Goal: Use online tool/utility: Utilize a website feature to perform a specific function

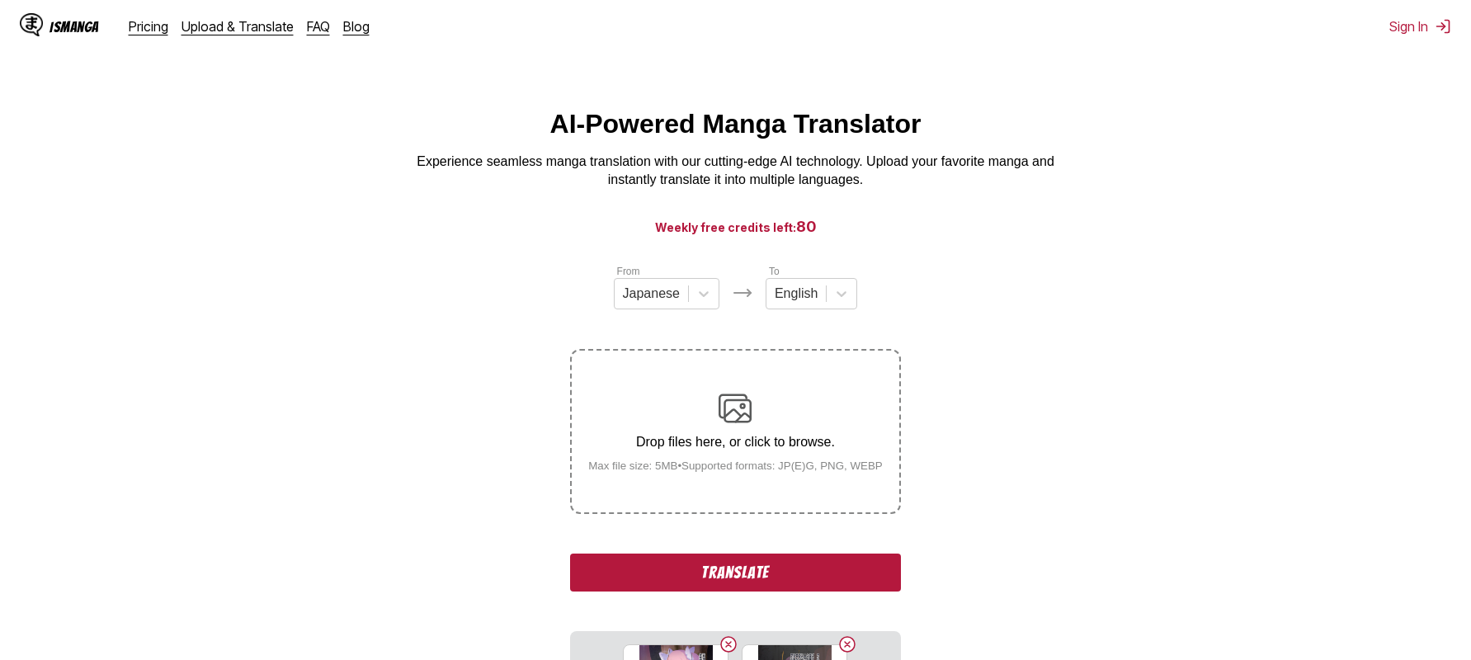
scroll to position [337, 0]
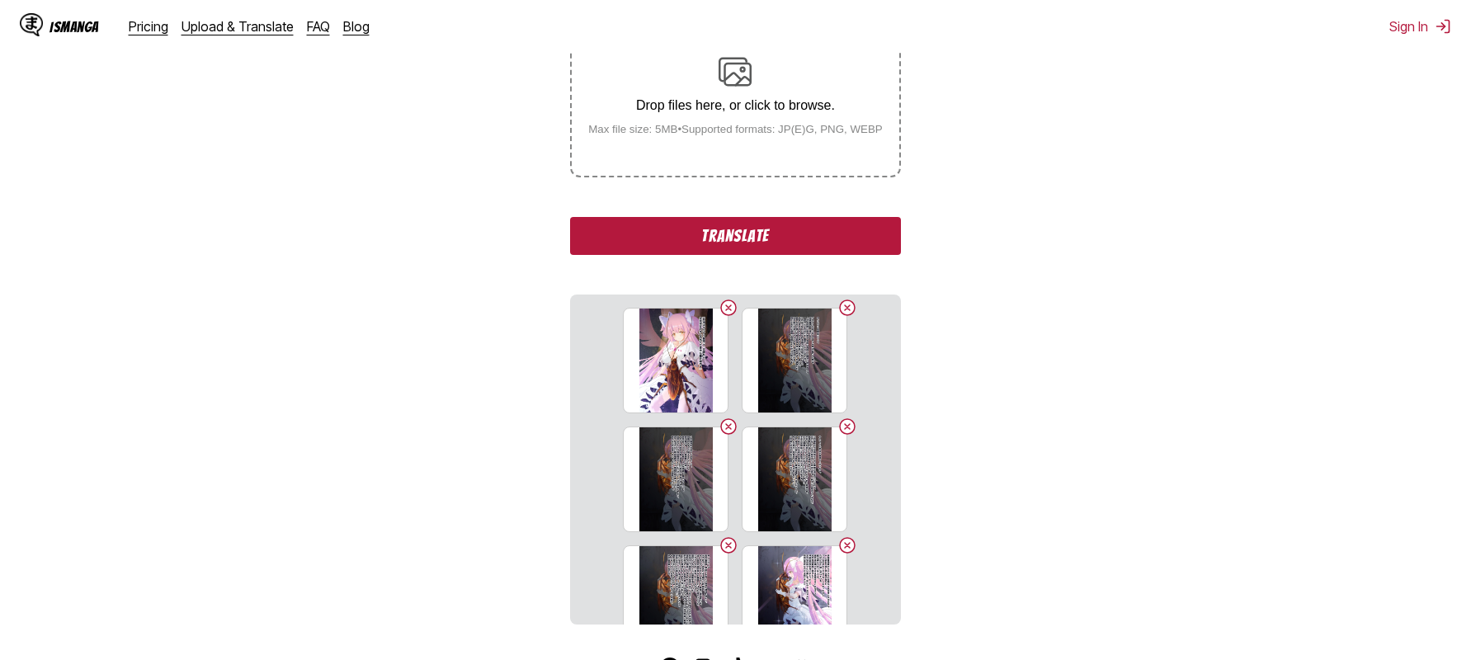
click at [703, 238] on button "Translate" at bounding box center [735, 236] width 330 height 38
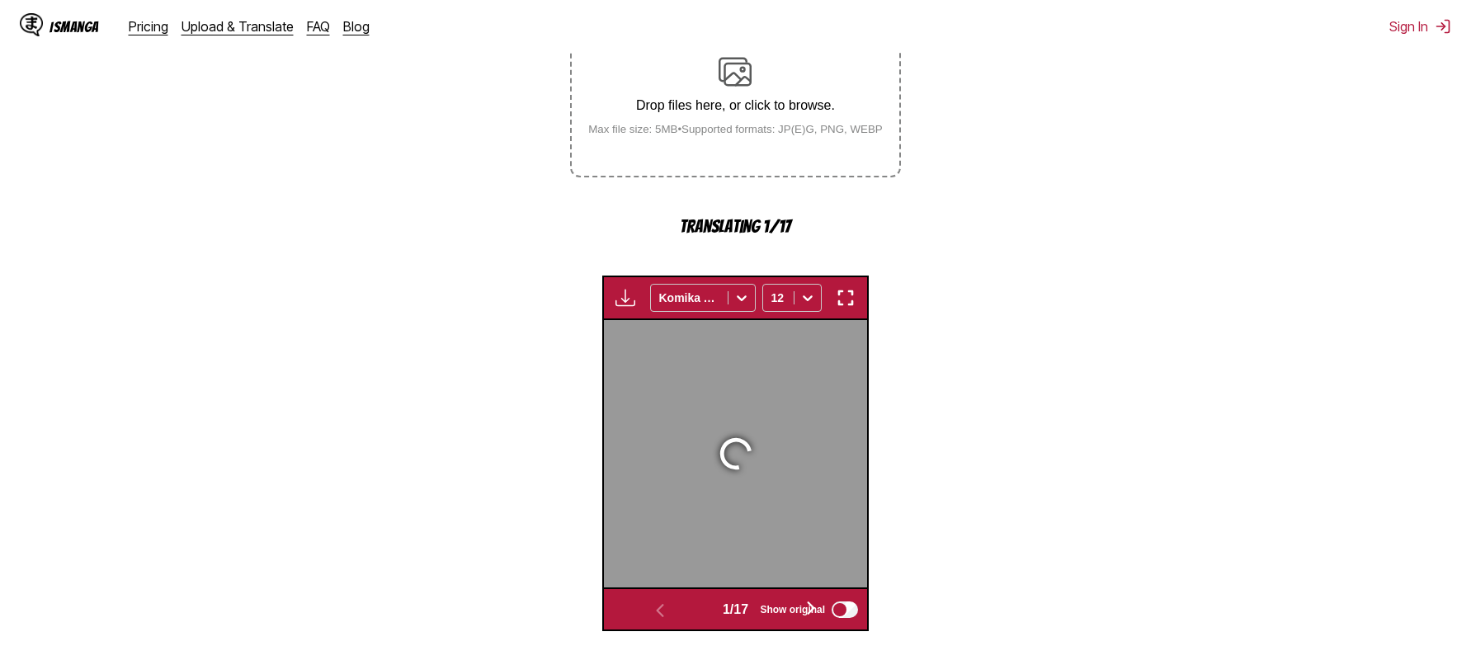
scroll to position [522, 0]
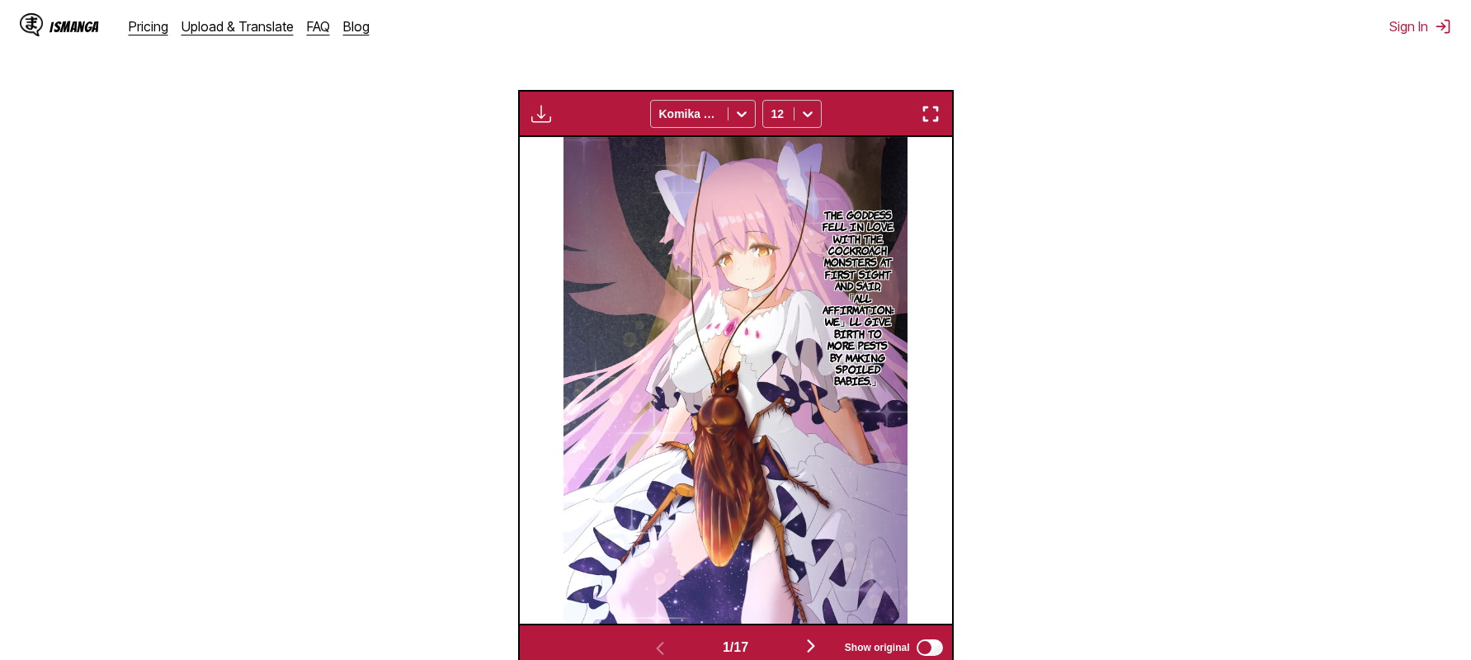
click at [215, 262] on section "From Japanese To English Drop files here, or click to browse. Max file size: 5M…" at bounding box center [735, 206] width 1445 height 930
click at [931, 118] on img "button" at bounding box center [931, 114] width 20 height 20
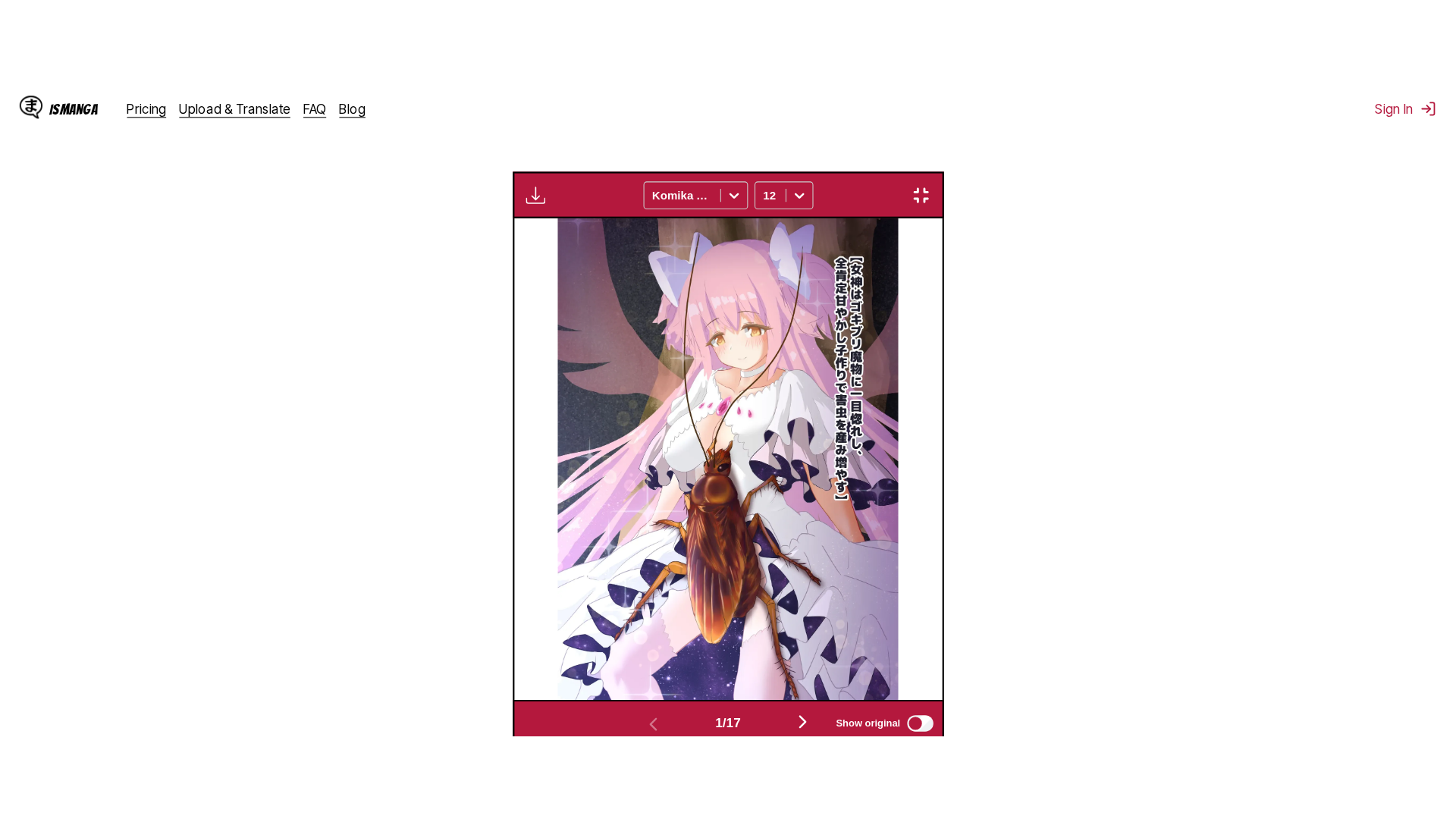
scroll to position [159, 0]
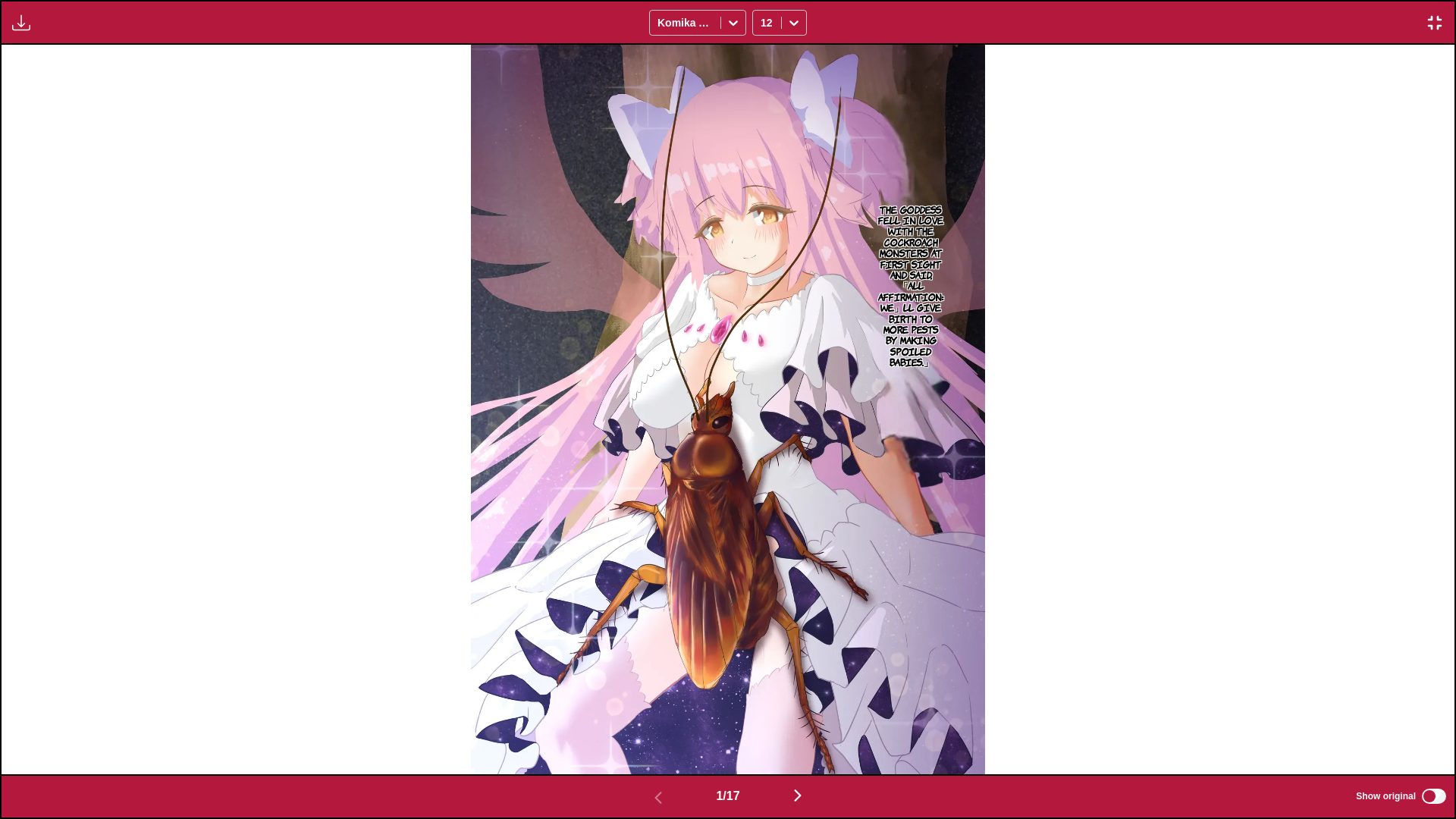
click at [807, 606] on img "button" at bounding box center [798, 796] width 18 height 18
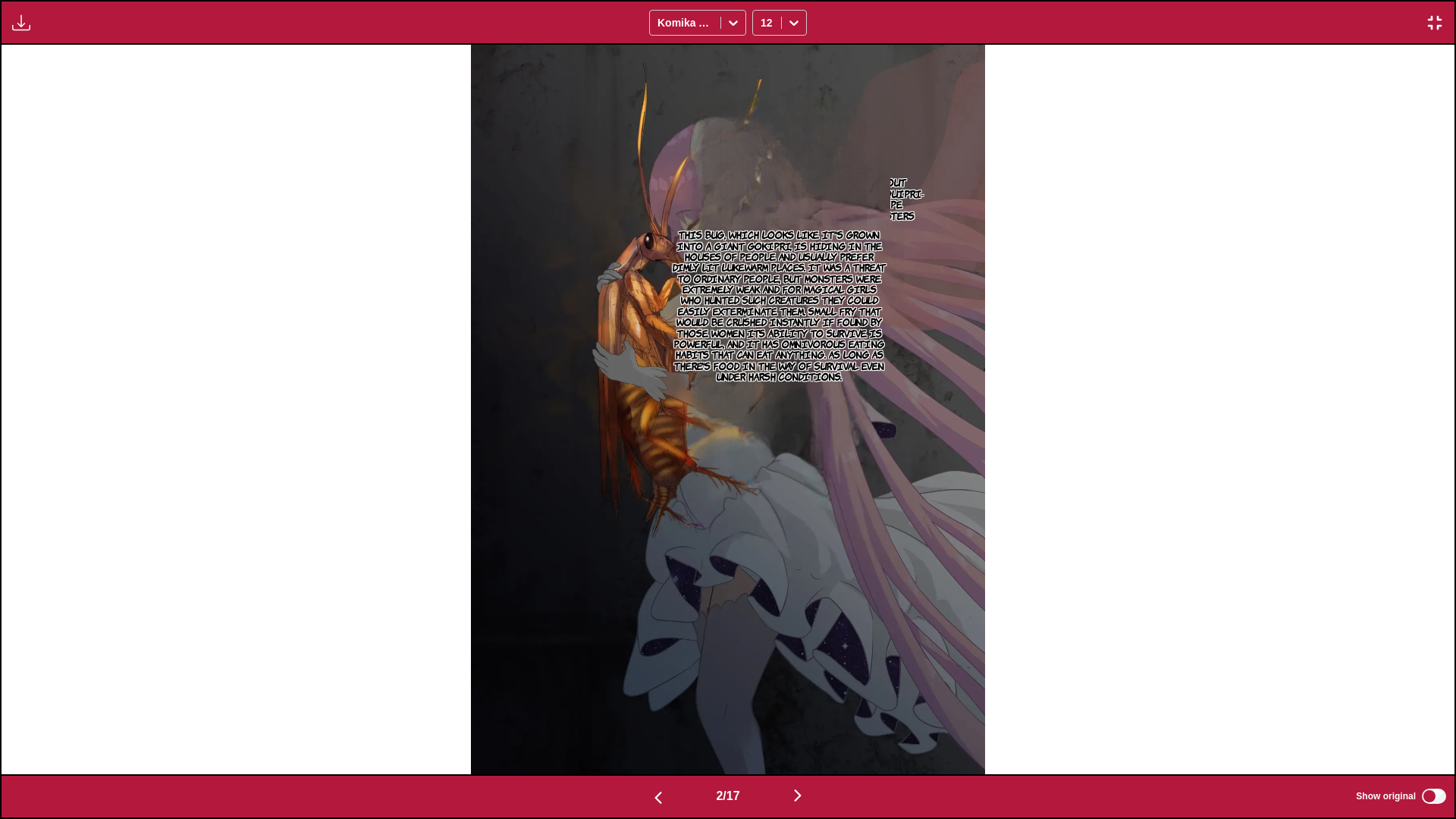
click at [807, 606] on img "button" at bounding box center [798, 796] width 18 height 18
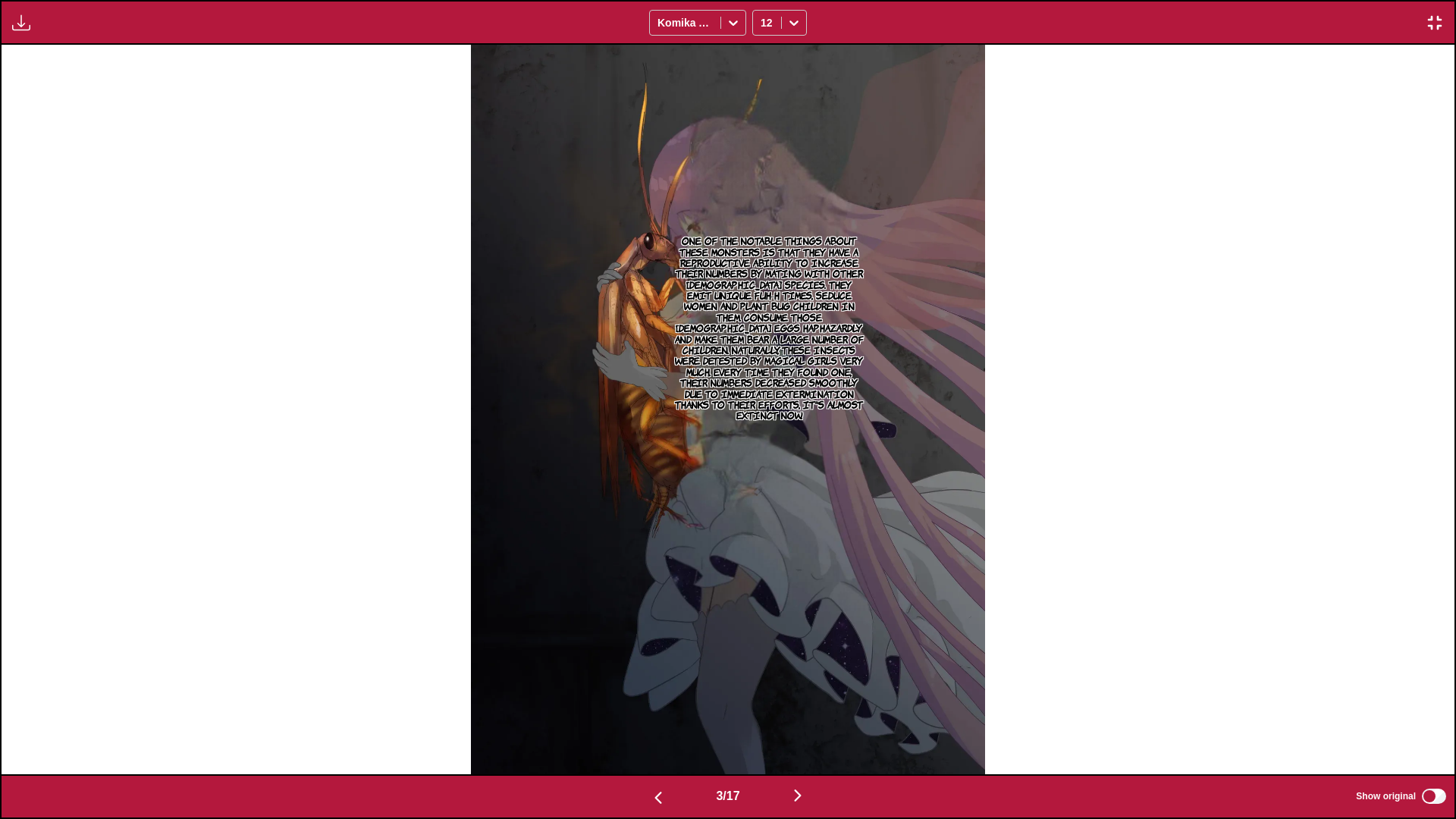
click at [812, 606] on button "button" at bounding box center [797, 797] width 91 height 22
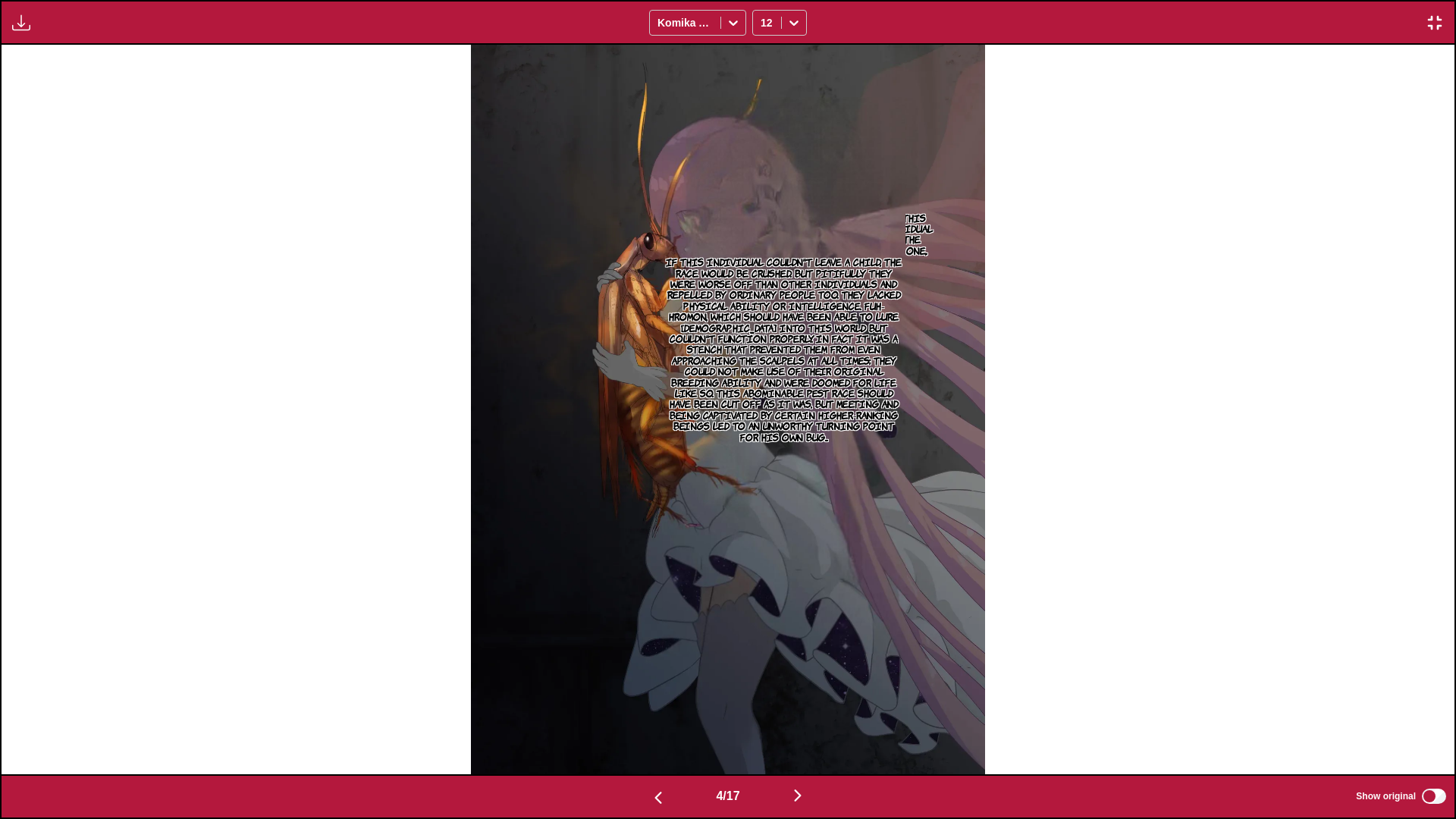
click at [828, 606] on div "4 / 17 Show original" at bounding box center [728, 796] width 1456 height 45
click at [813, 606] on button "button" at bounding box center [797, 797] width 91 height 22
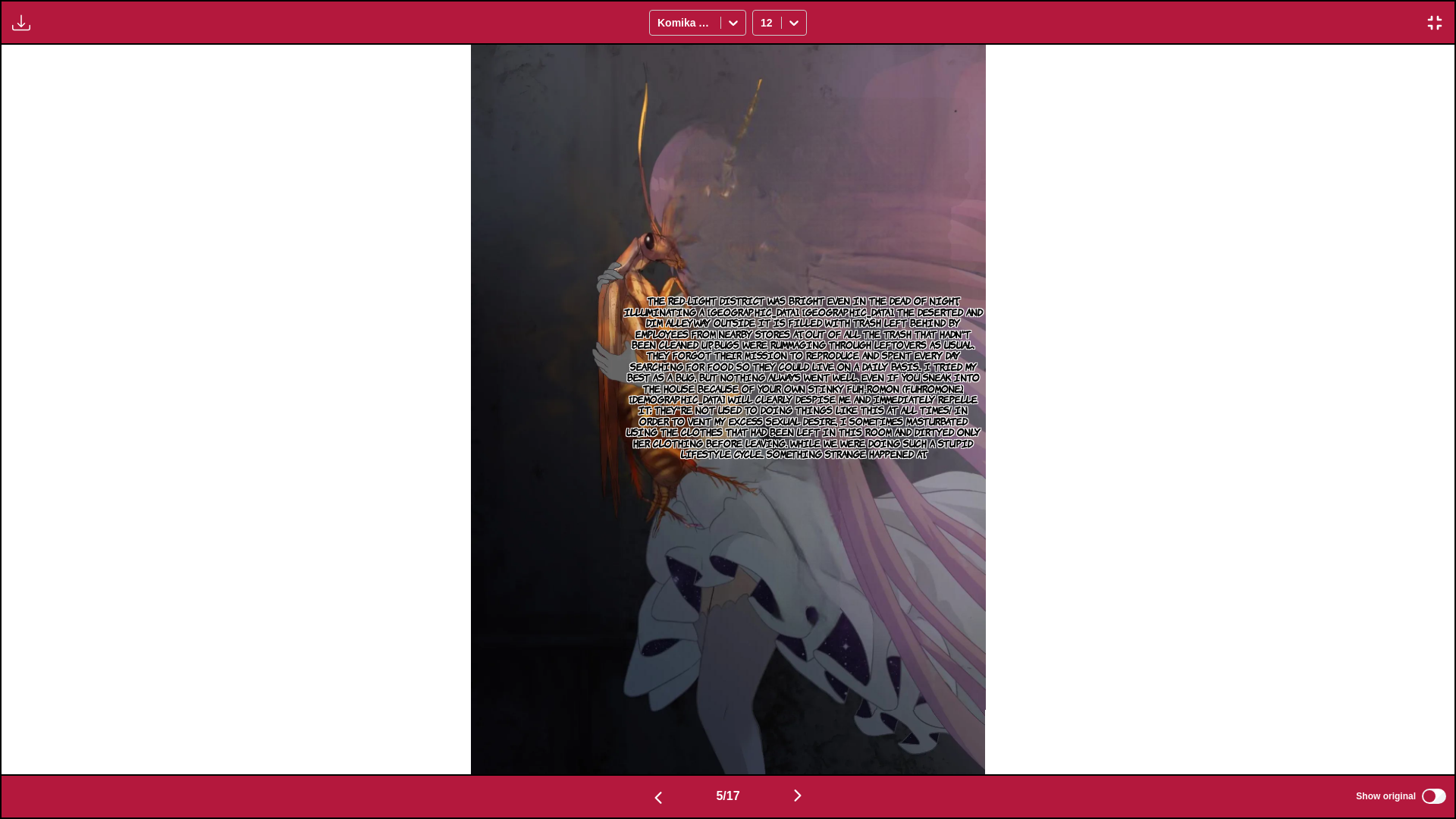
click at [813, 606] on button "button" at bounding box center [797, 797] width 91 height 22
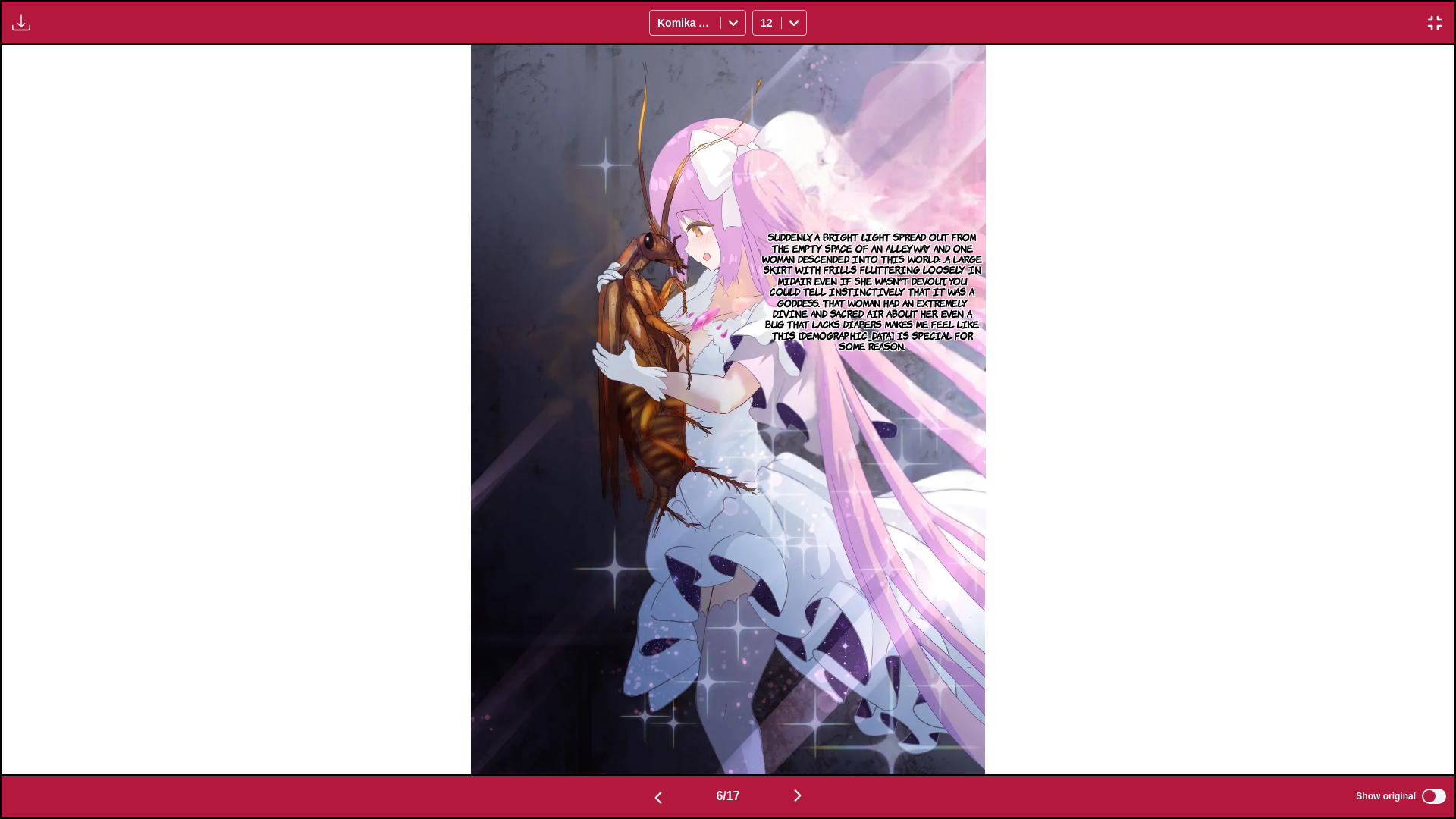
click at [807, 606] on img "button" at bounding box center [798, 796] width 18 height 18
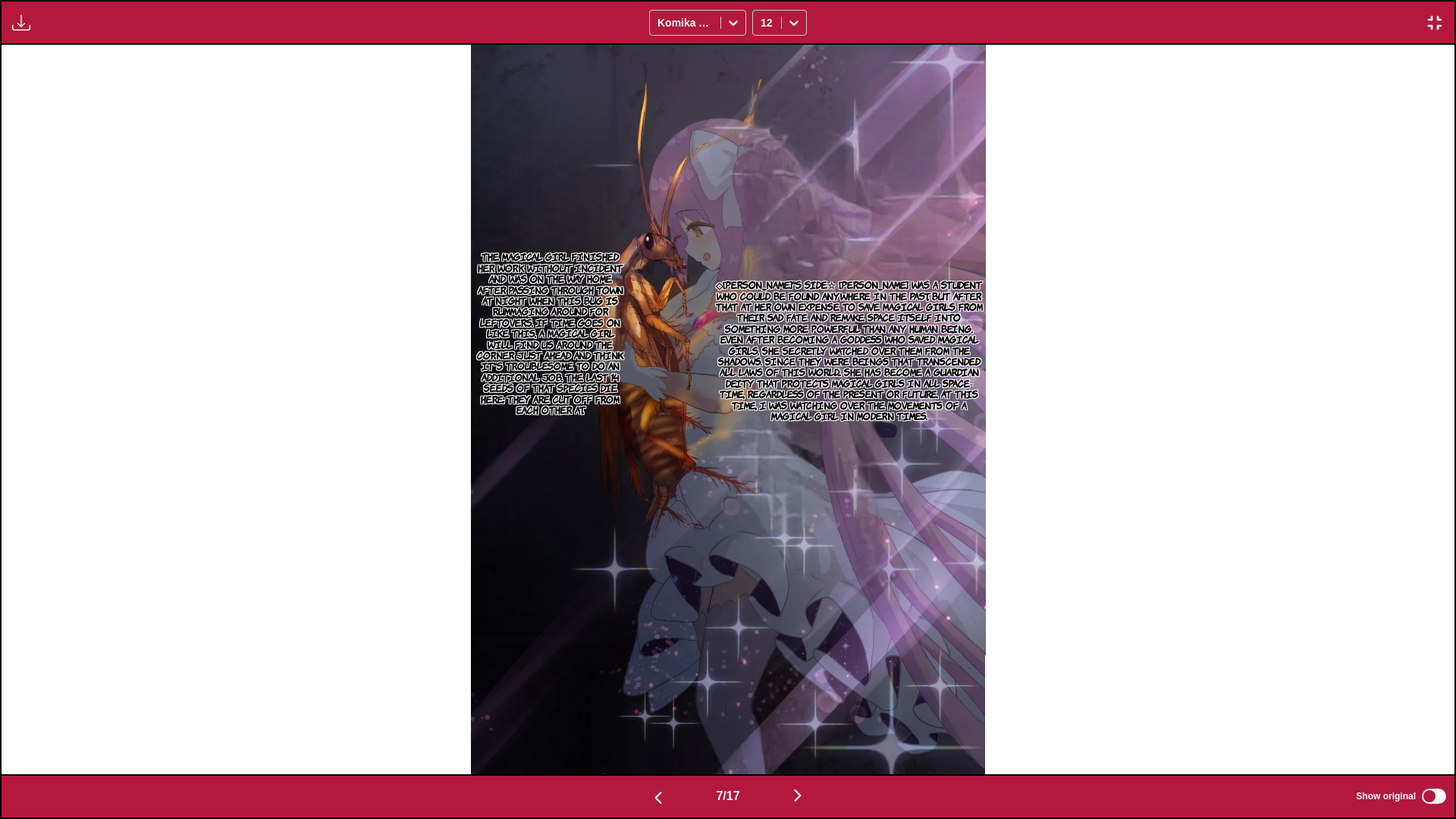
click at [807, 606] on img "button" at bounding box center [798, 796] width 18 height 18
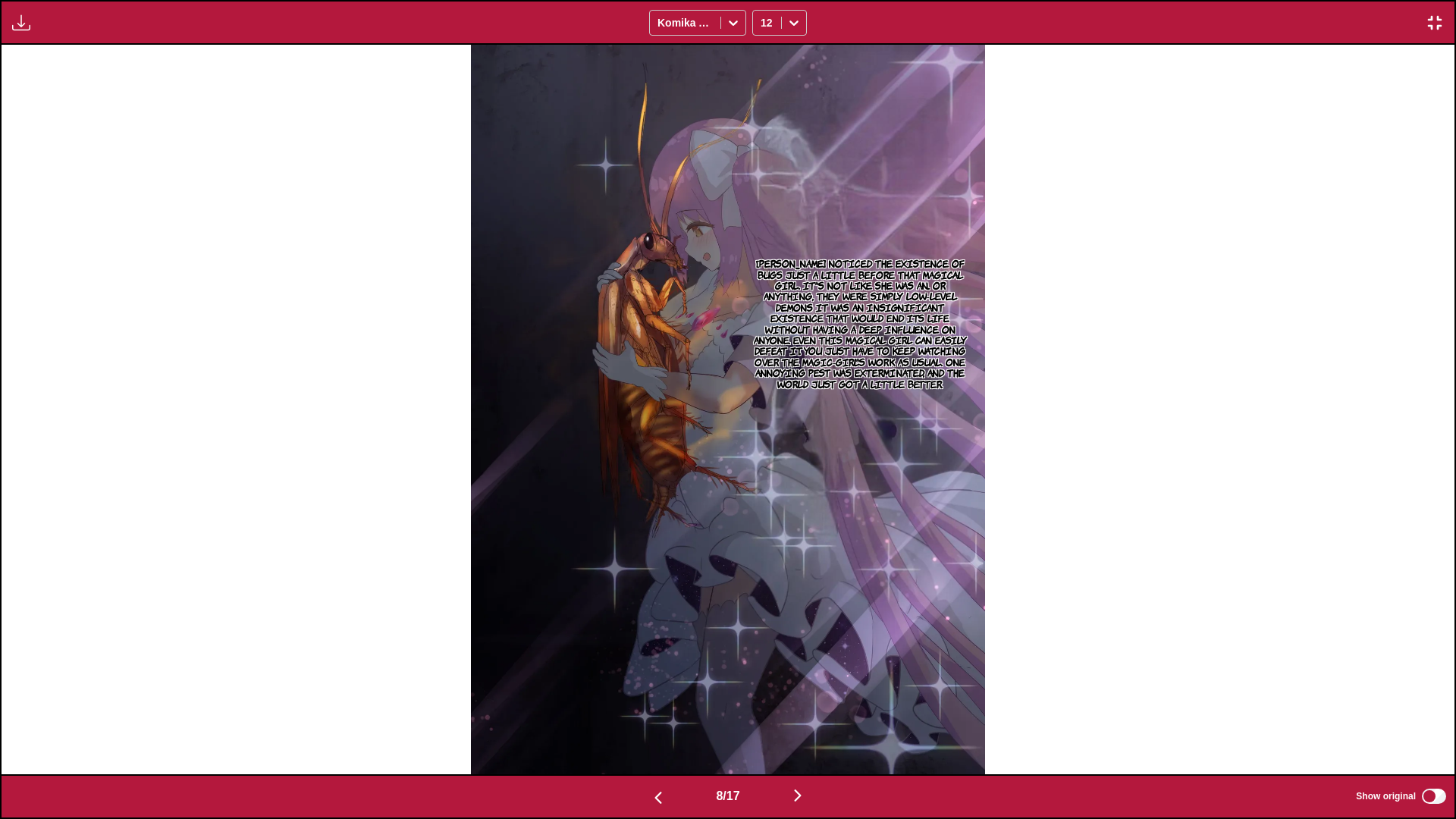
click at [807, 606] on img "button" at bounding box center [798, 796] width 18 height 18
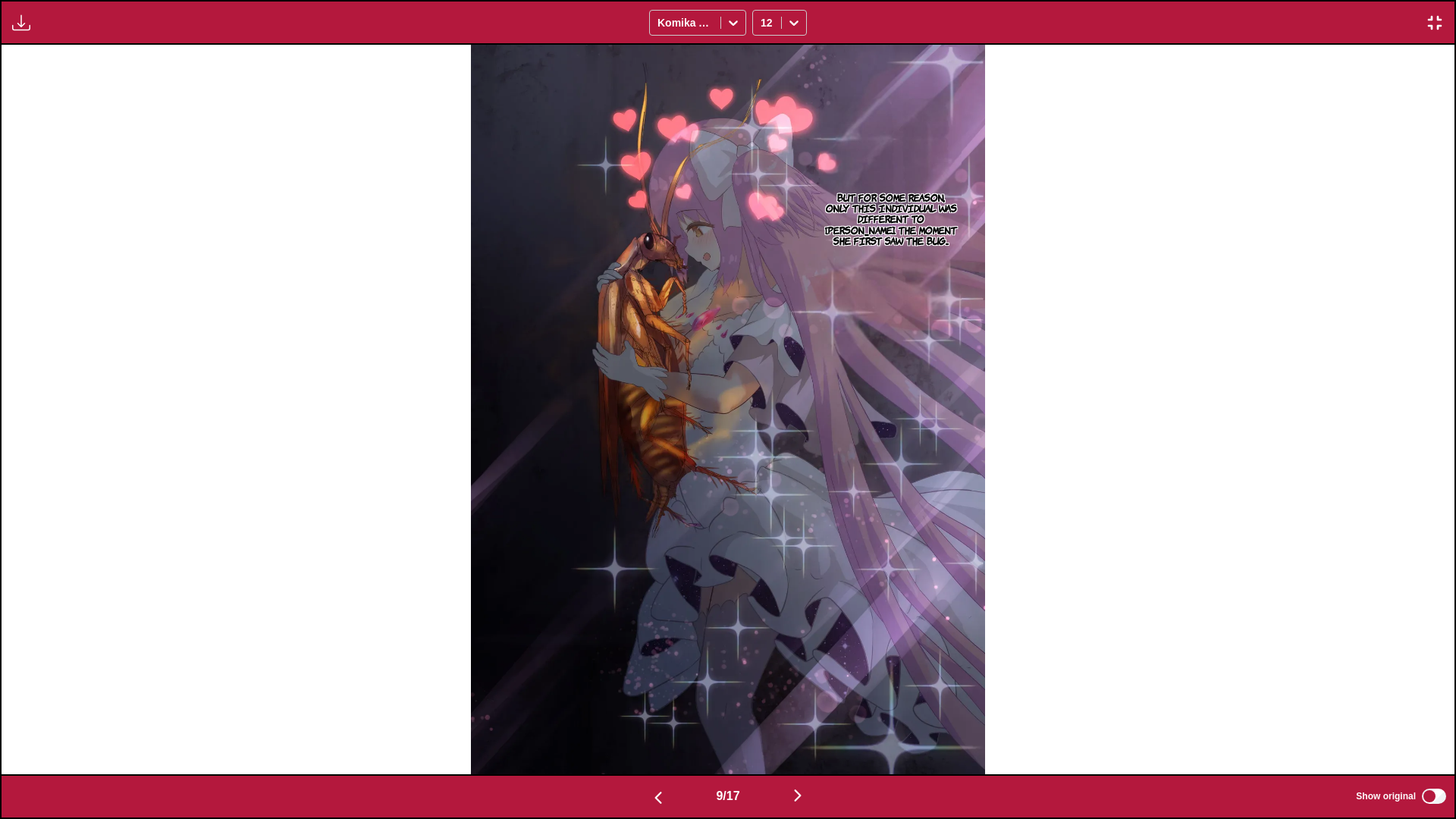
click at [807, 606] on img "button" at bounding box center [798, 796] width 18 height 18
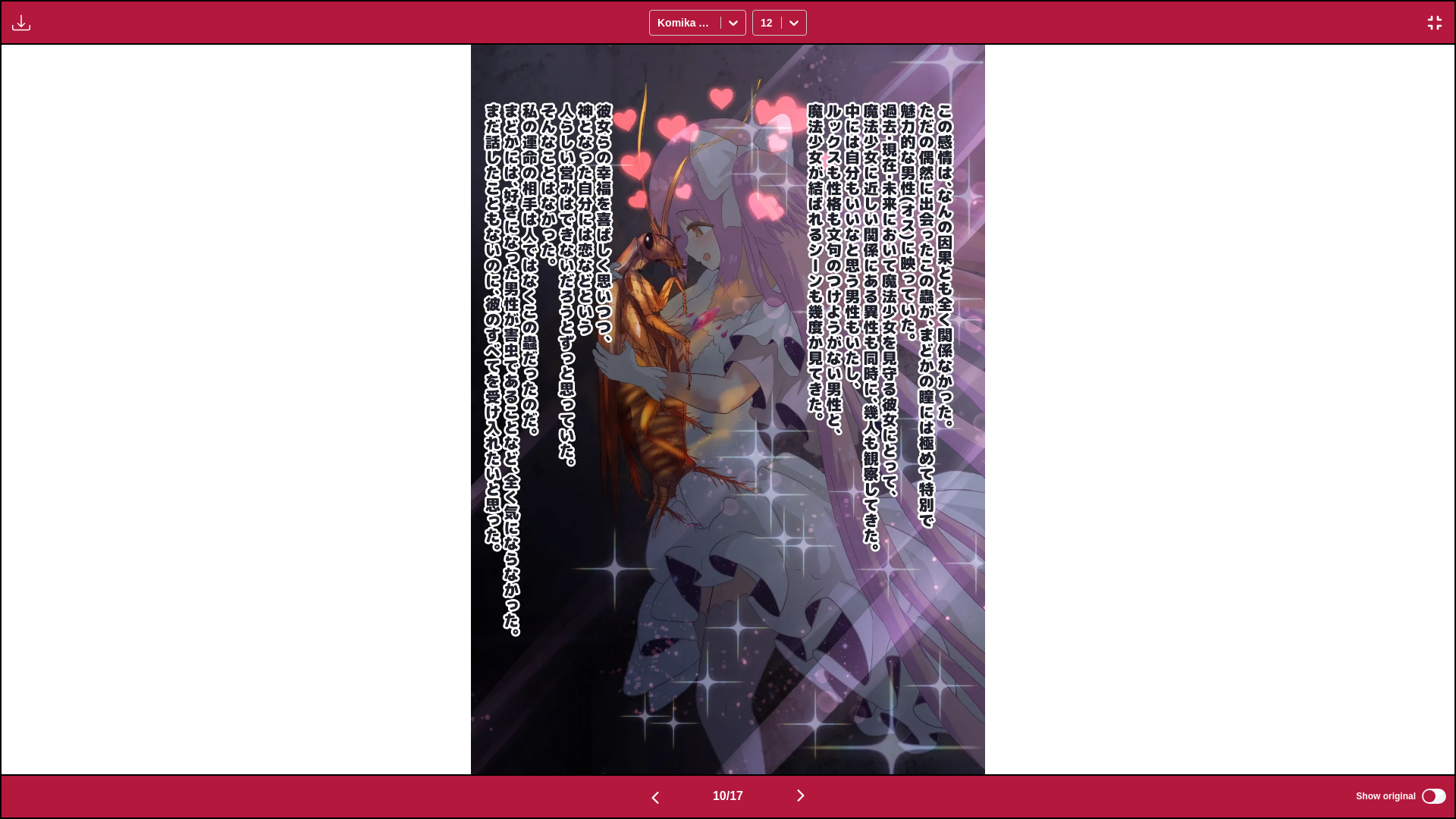
click at [809, 606] on img "button" at bounding box center [801, 796] width 18 height 18
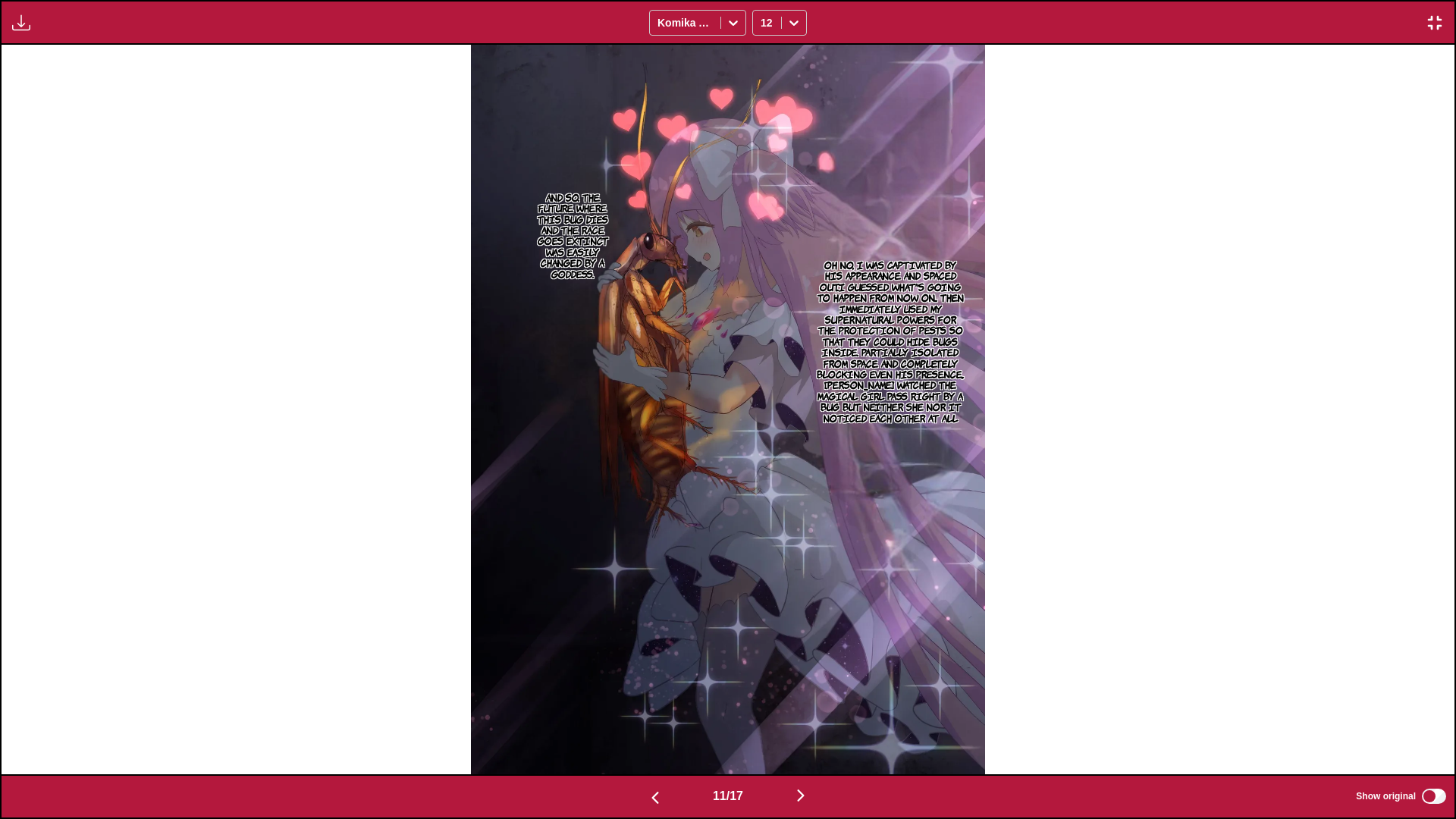
click at [807, 606] on img "button" at bounding box center [801, 796] width 18 height 18
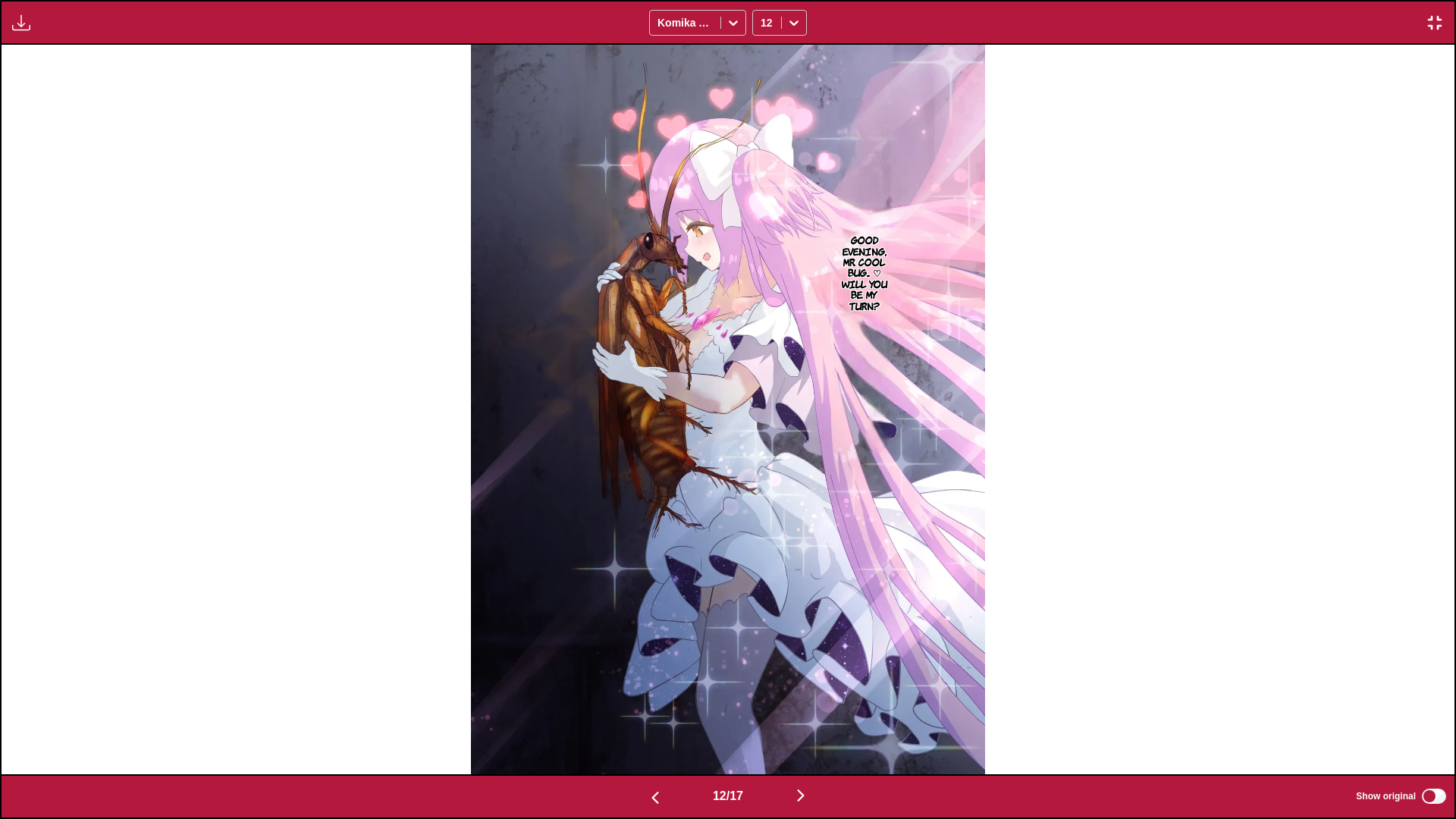
click at [808, 606] on img "button" at bounding box center [801, 796] width 18 height 18
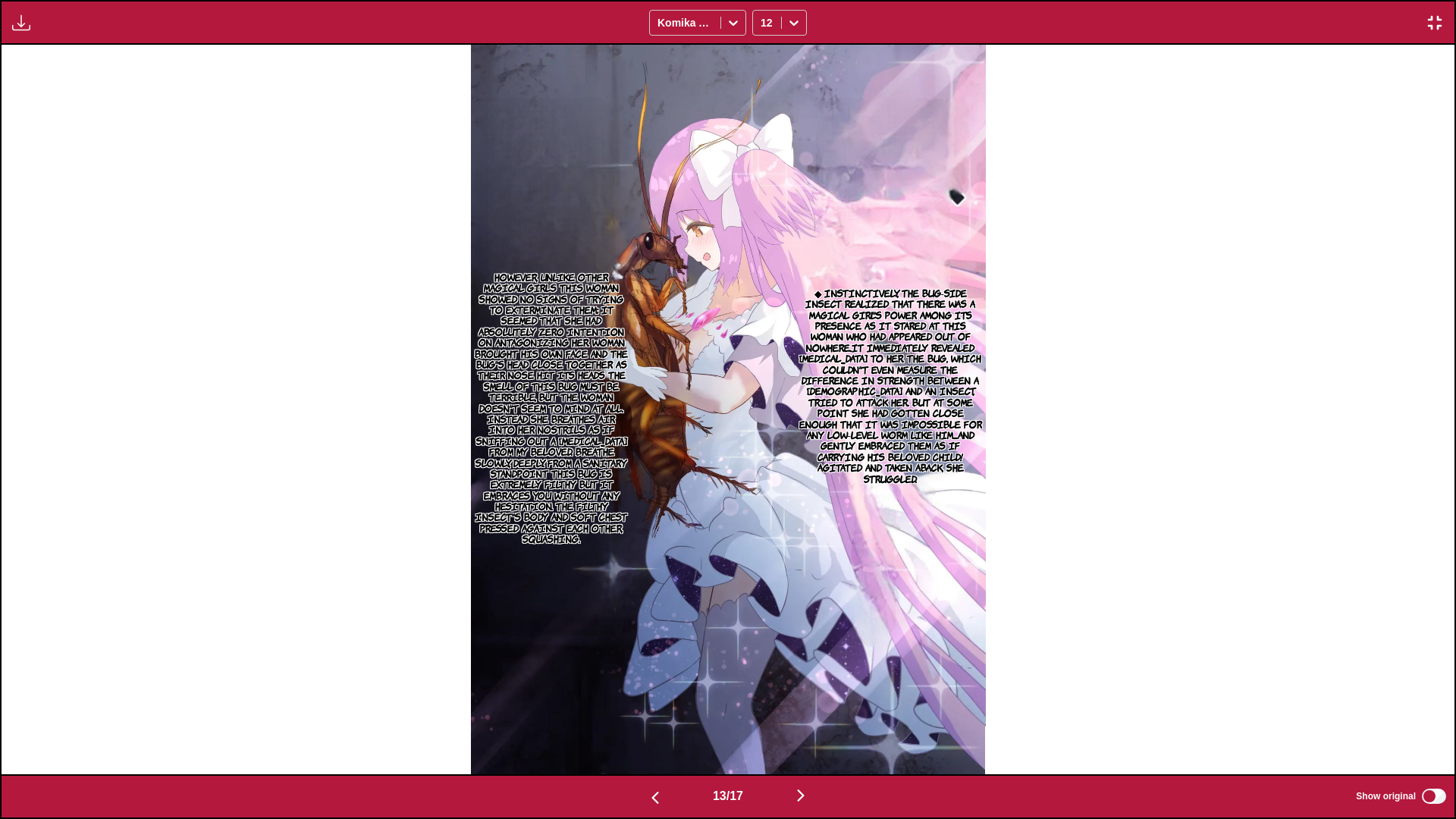
click at [808, 606] on img "button" at bounding box center [801, 796] width 18 height 18
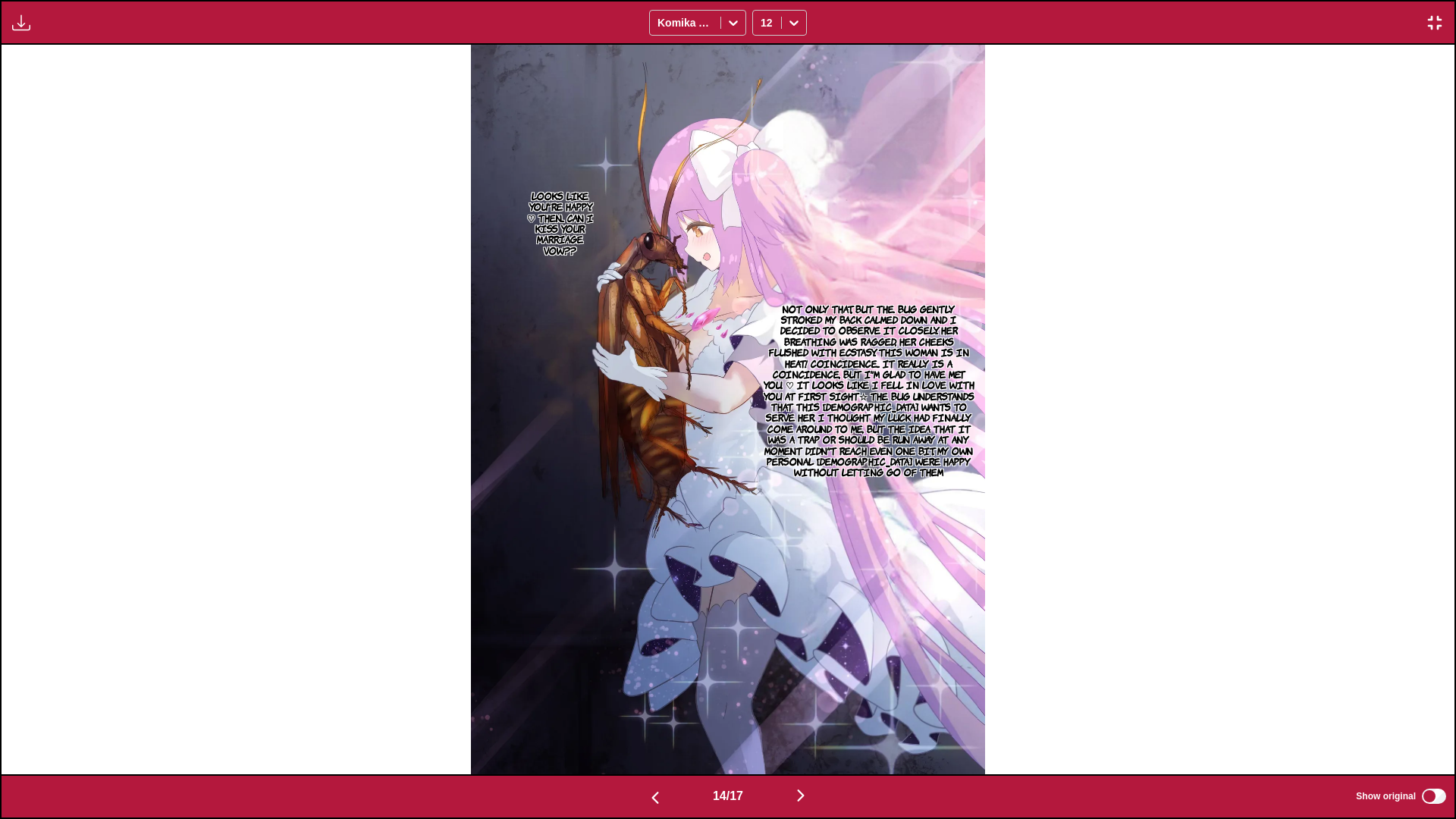
click at [770, 606] on button "button" at bounding box center [801, 797] width 91 height 22
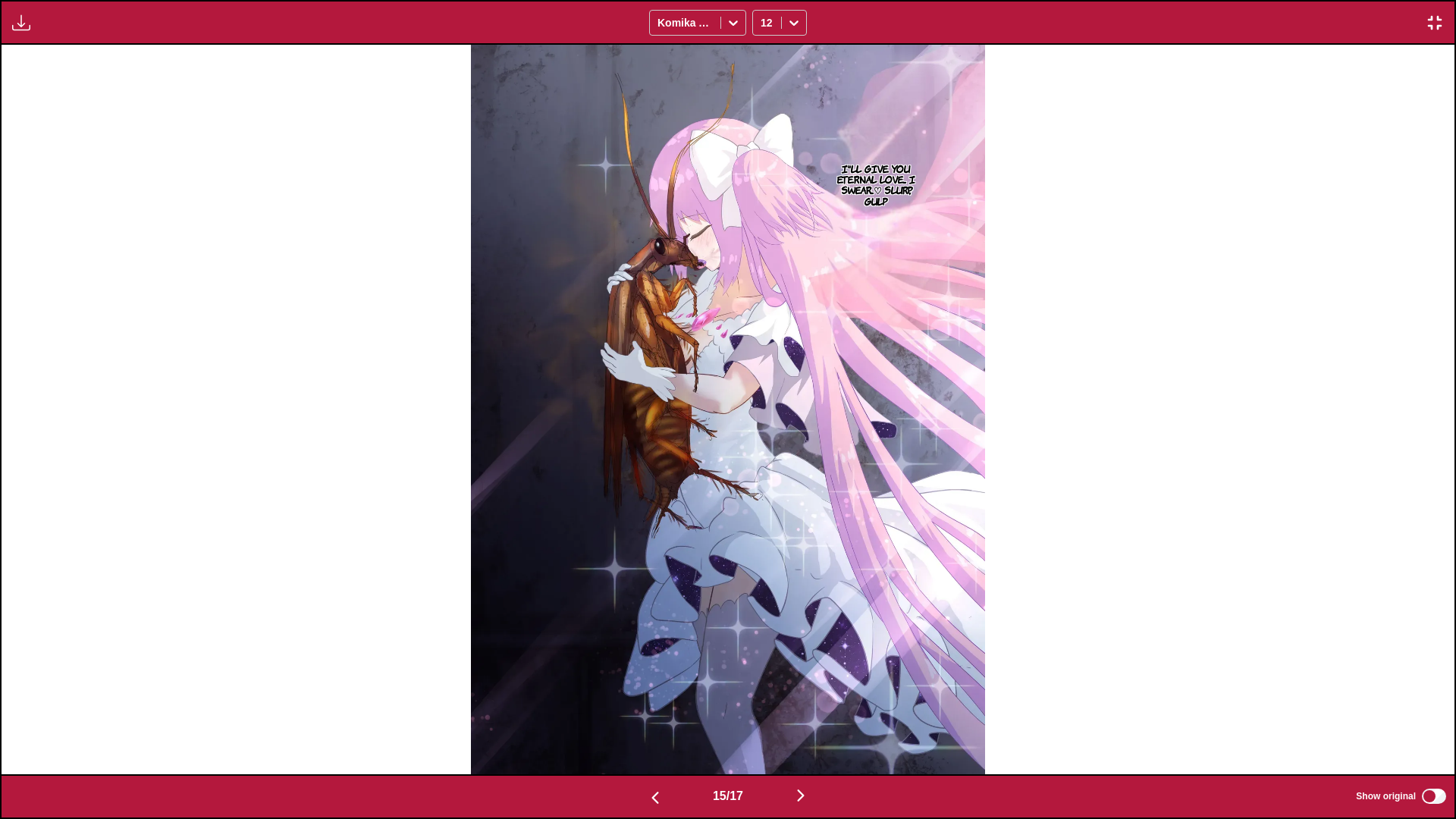
click at [1351, 24] on img "button" at bounding box center [1435, 23] width 18 height 18
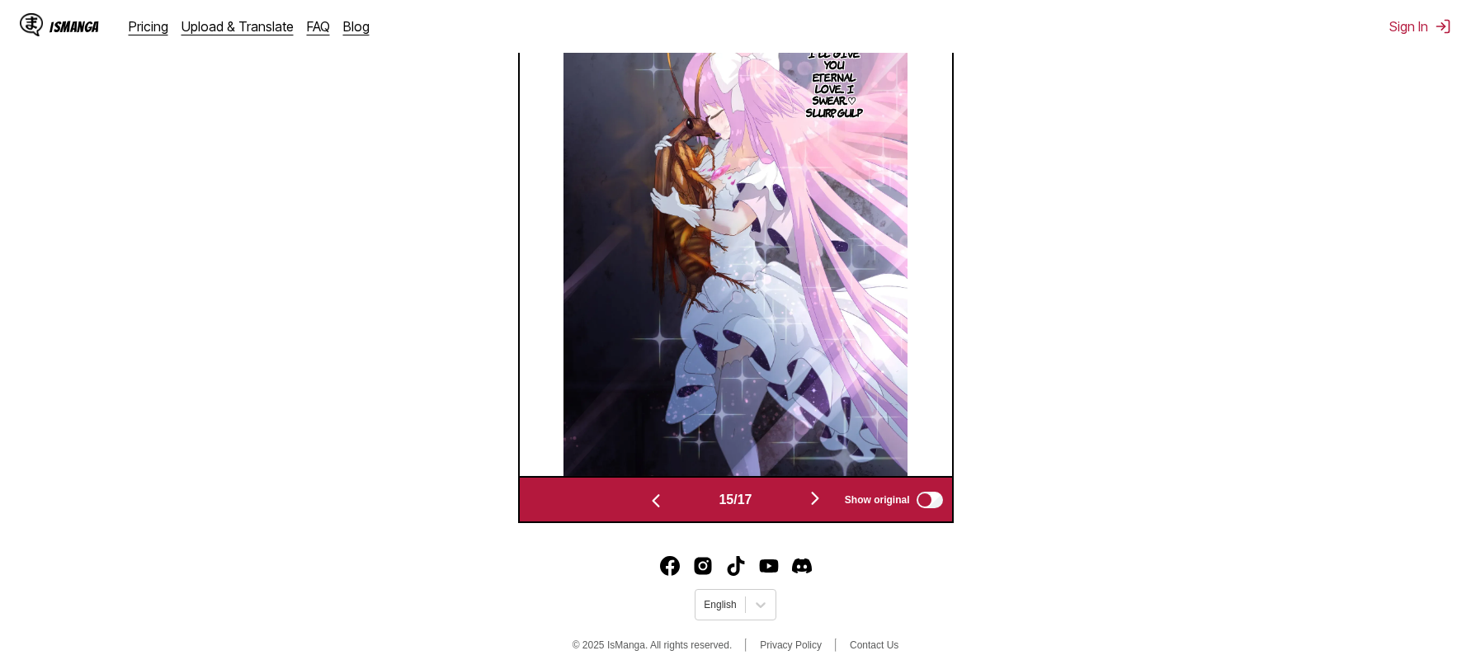
scroll to position [689, 0]
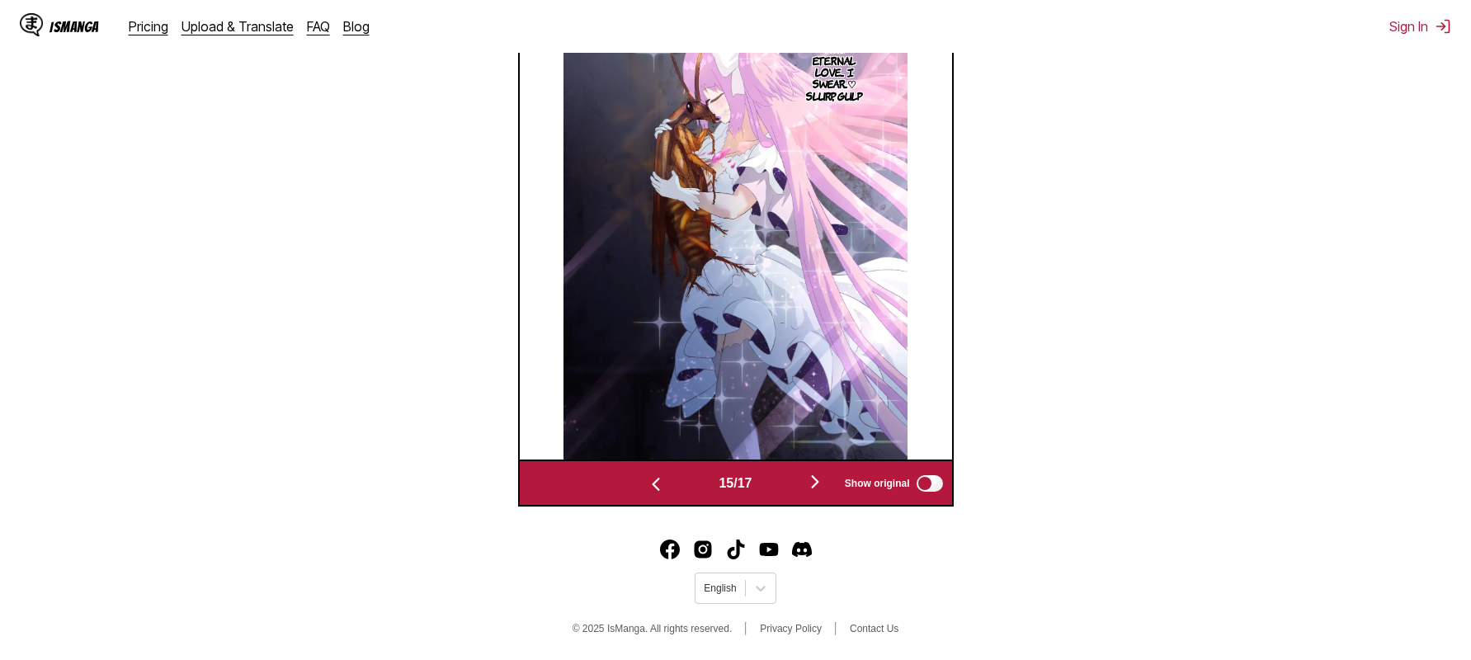
click at [821, 477] on img "button" at bounding box center [815, 482] width 20 height 20
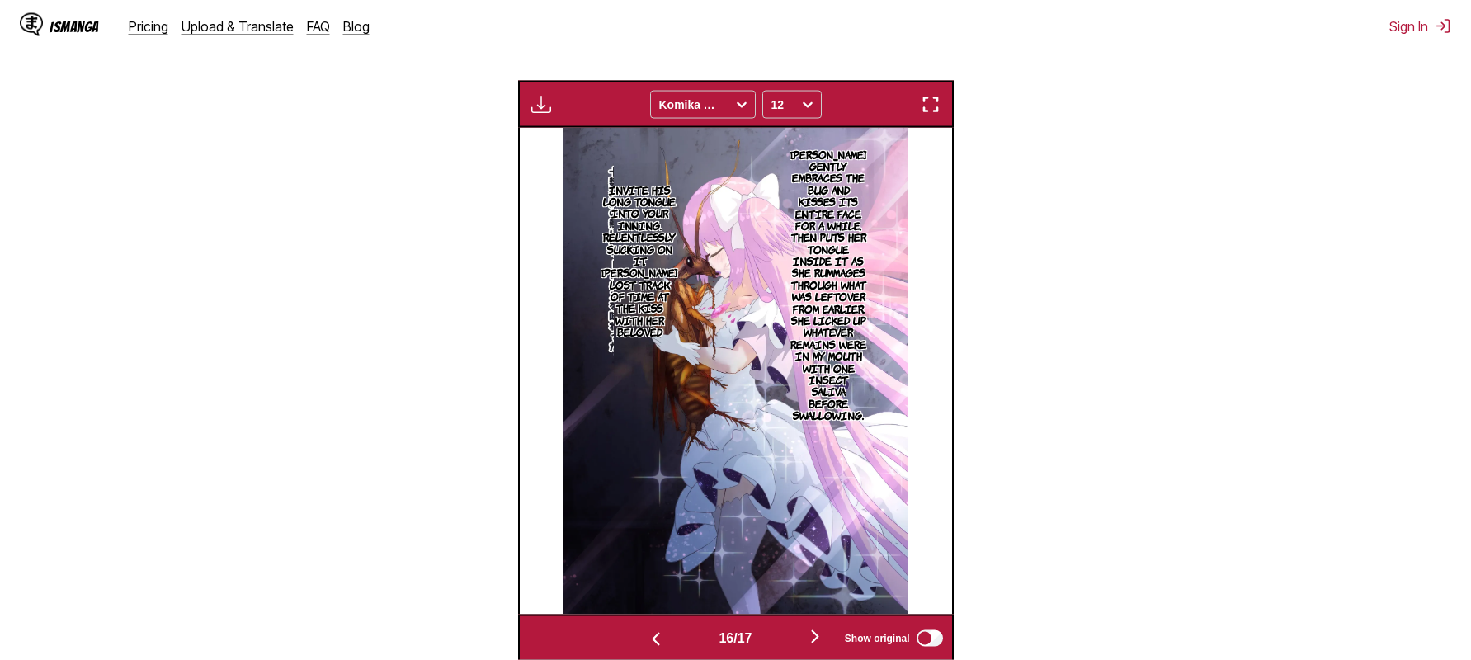
scroll to position [630, 0]
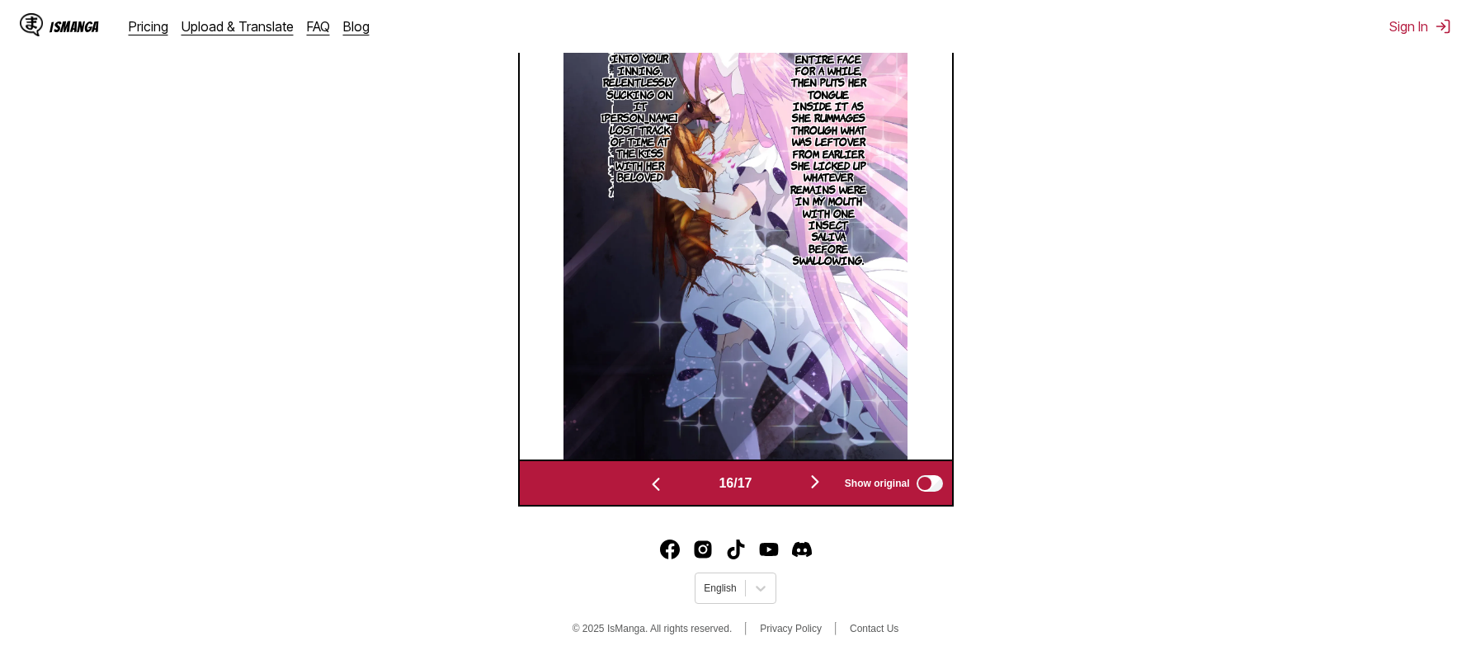
click at [816, 487] on img "button" at bounding box center [815, 482] width 20 height 20
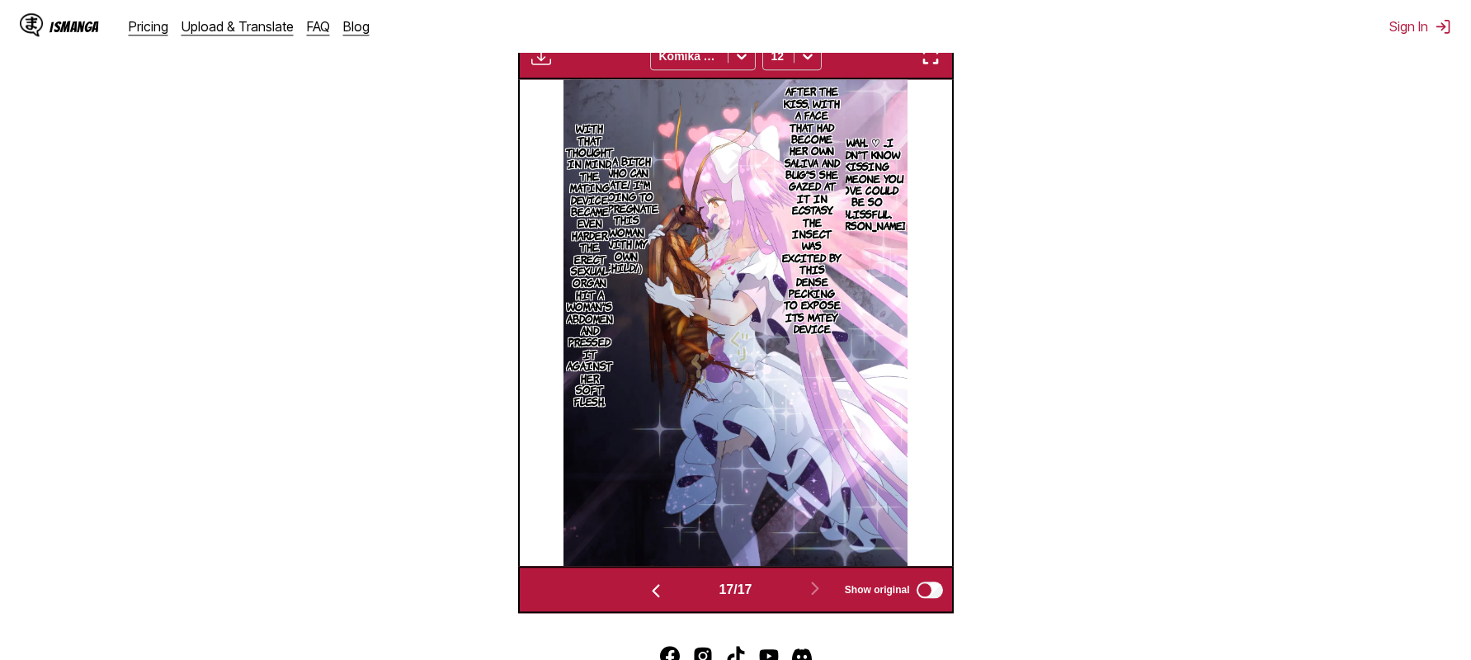
scroll to position [519, 0]
